Goal: Check status

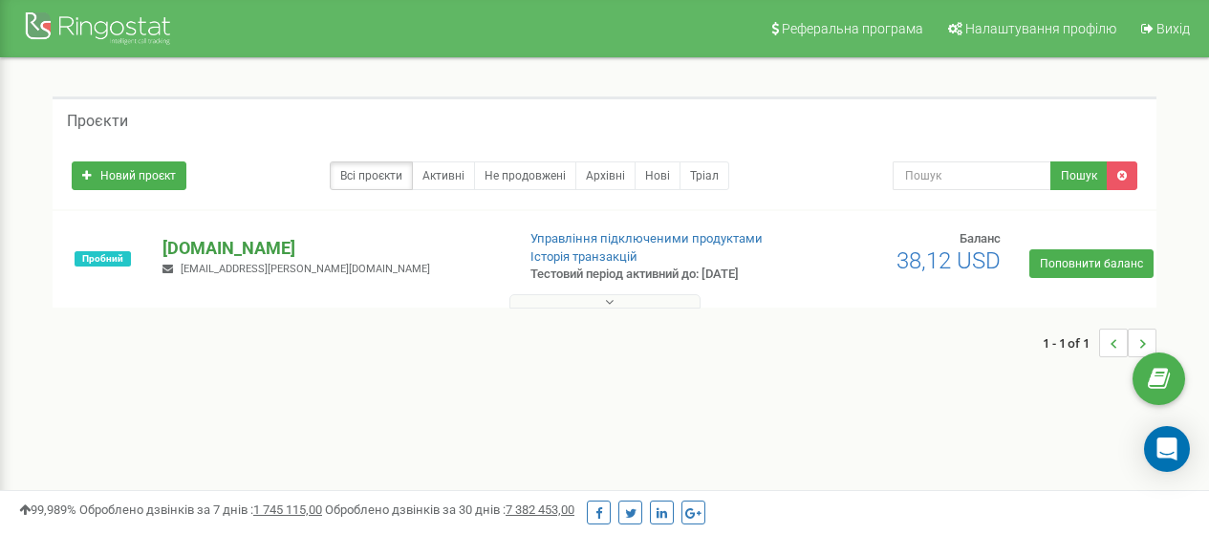
click at [193, 244] on p "[DOMAIN_NAME]" at bounding box center [331, 248] width 337 height 25
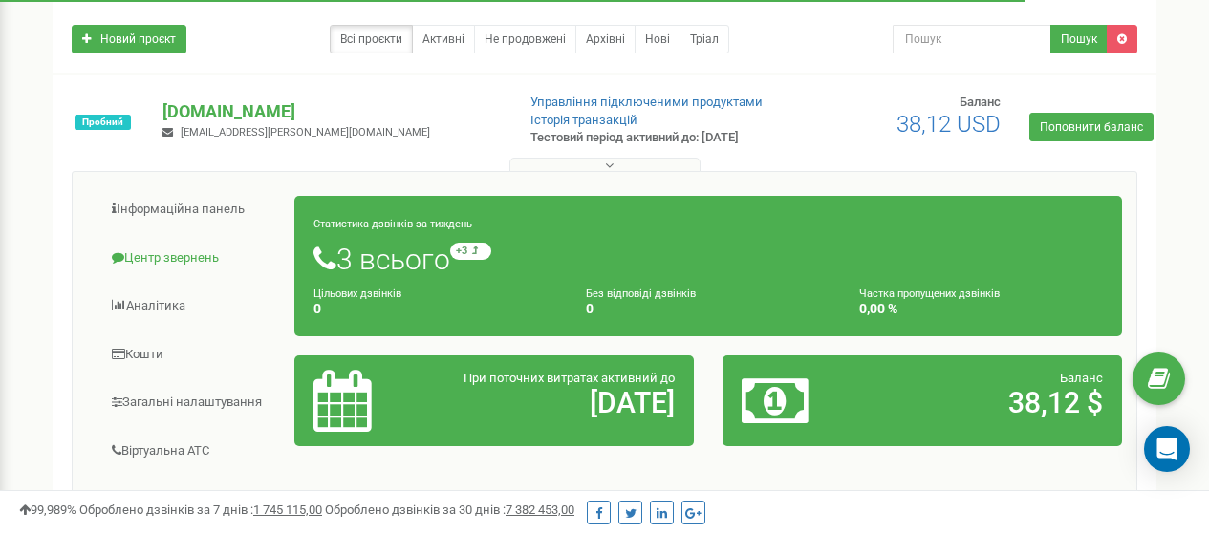
scroll to position [135, 0]
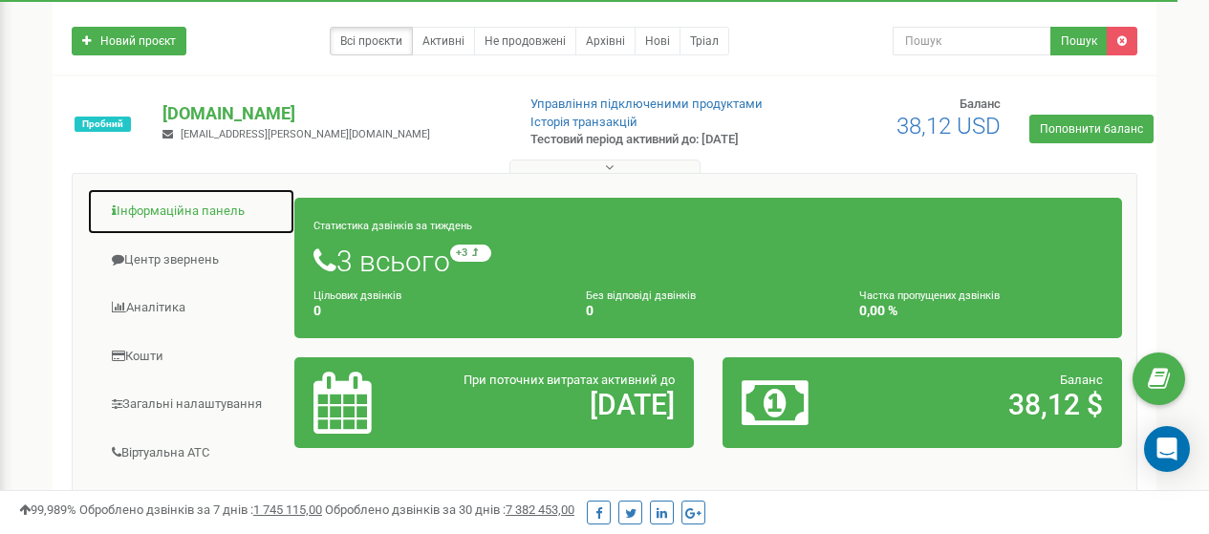
click at [160, 216] on link "Інформаційна панель" at bounding box center [191, 211] width 208 height 47
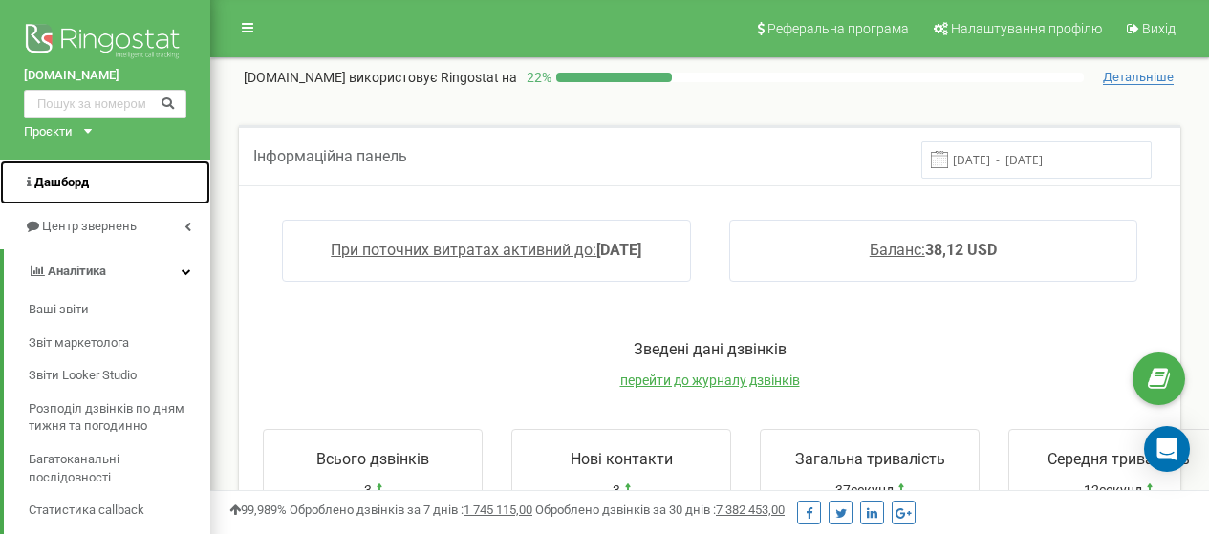
click at [52, 182] on span "Дашборд" at bounding box center [61, 182] width 54 height 14
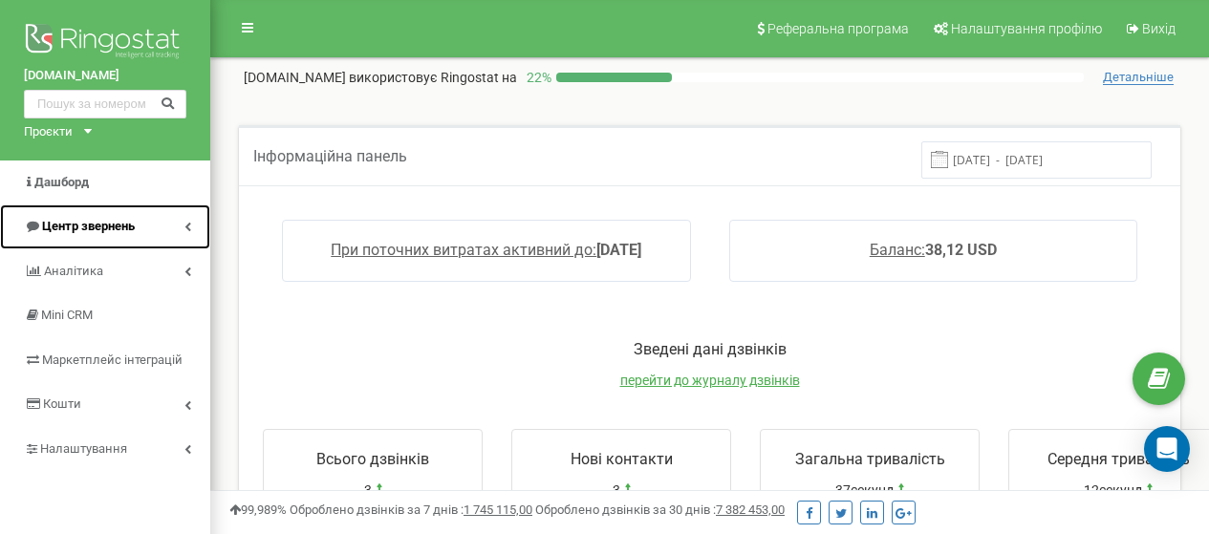
click at [182, 224] on link "Центр звернень" at bounding box center [105, 227] width 210 height 45
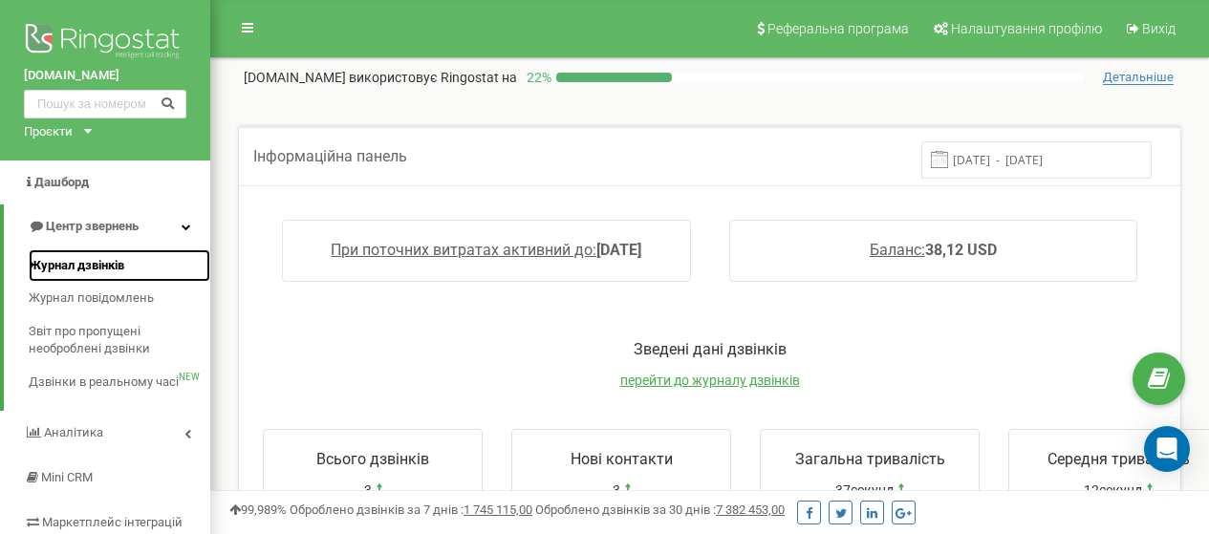
click at [81, 259] on span "Журнал дзвінків" at bounding box center [77, 266] width 96 height 18
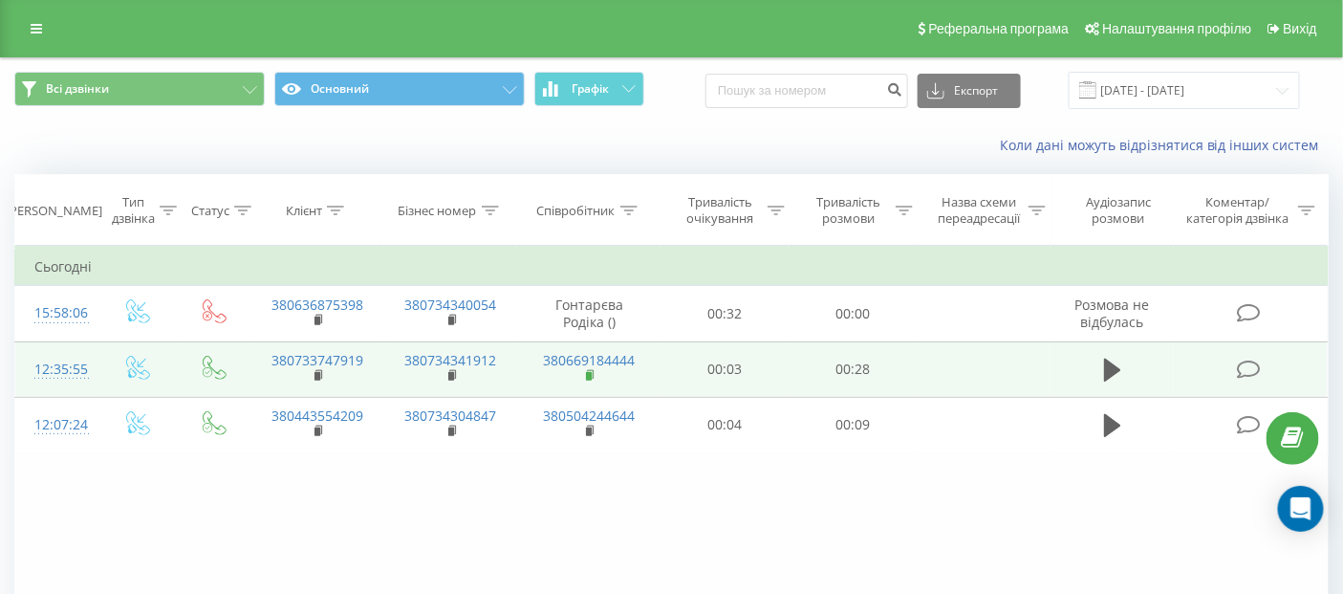
click at [591, 372] on rect at bounding box center [589, 376] width 6 height 9
